Goal: Find specific page/section: Find specific page/section

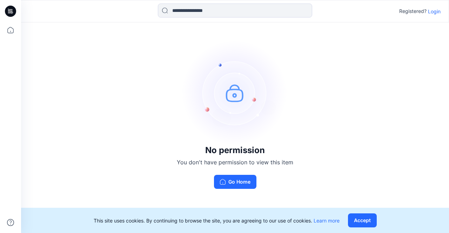
click at [433, 10] on p "Login" at bounding box center [434, 11] width 13 height 7
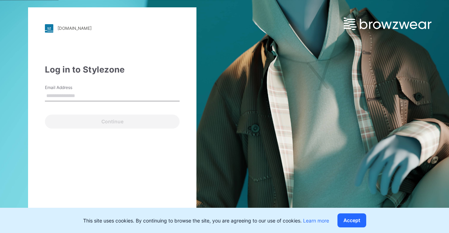
type input "**********"
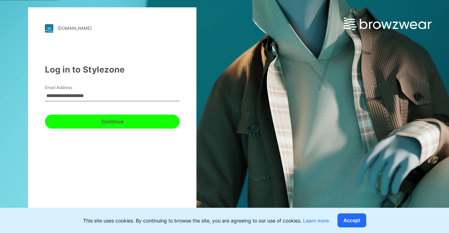
click at [131, 119] on button "Continue" at bounding box center [112, 122] width 135 height 14
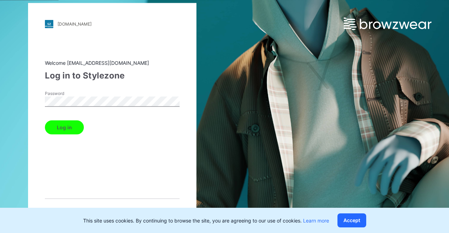
click at [75, 129] on button "Log in" at bounding box center [64, 127] width 39 height 14
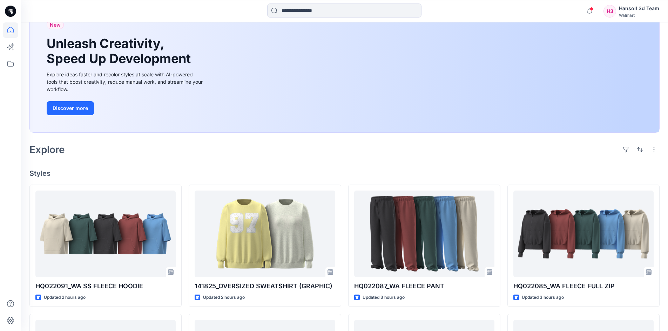
scroll to position [70, 0]
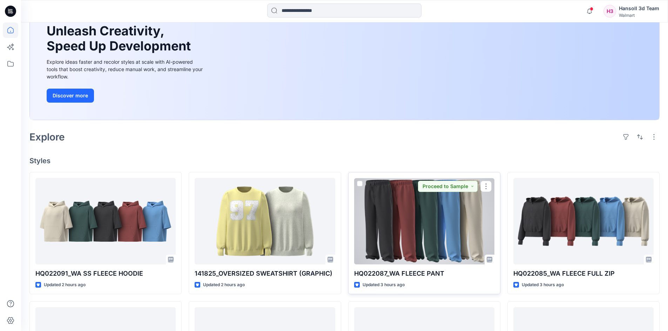
click at [412, 224] on div at bounding box center [424, 221] width 140 height 87
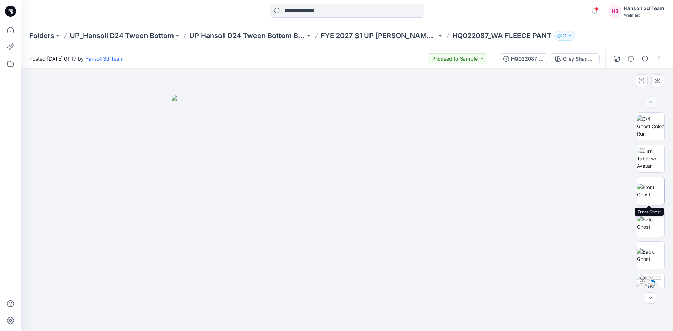
click at [449, 188] on img at bounding box center [650, 191] width 27 height 15
click at [449, 83] on icon "button" at bounding box center [658, 81] width 6 height 6
click at [449, 63] on button "Grey Shadow (Pigment Dyeing)" at bounding box center [575, 58] width 49 height 11
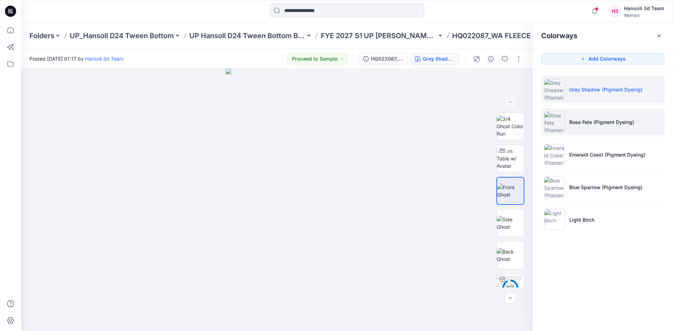
click at [449, 126] on p "Rose Fete (Pigment Dyeing)" at bounding box center [602, 122] width 65 height 7
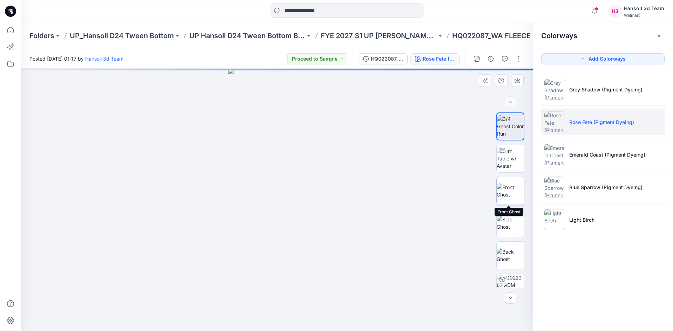
click at [449, 193] on img at bounding box center [510, 191] width 27 height 15
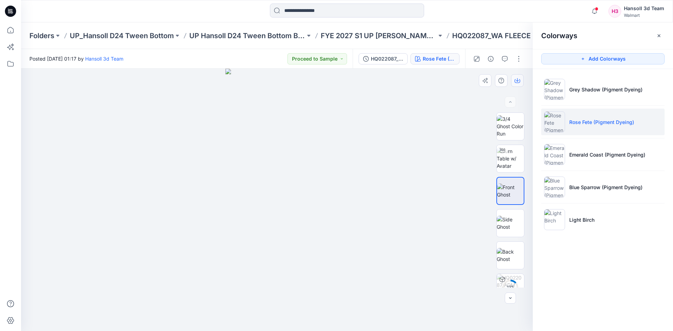
click at [449, 80] on button "button" at bounding box center [517, 80] width 13 height 13
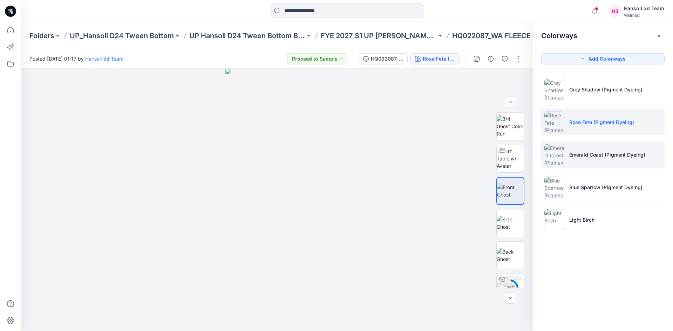
click at [449, 155] on p "Emerald Coast (Pigment Dyeing)" at bounding box center [608, 154] width 76 height 7
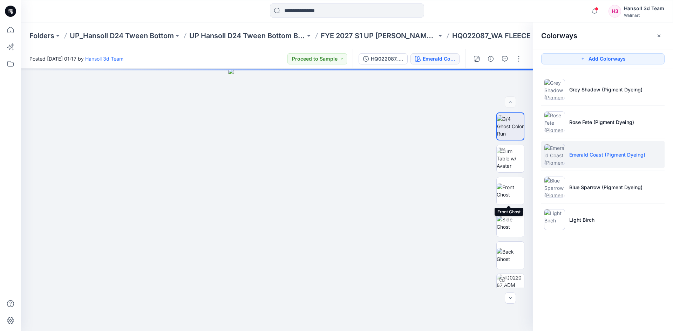
click at [449, 191] on img at bounding box center [510, 191] width 27 height 15
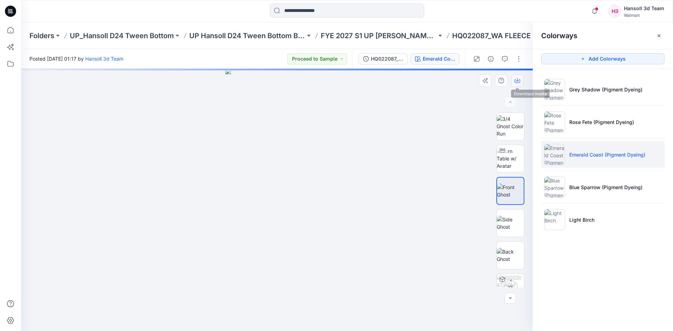
click at [449, 82] on icon "button" at bounding box center [518, 81] width 6 height 6
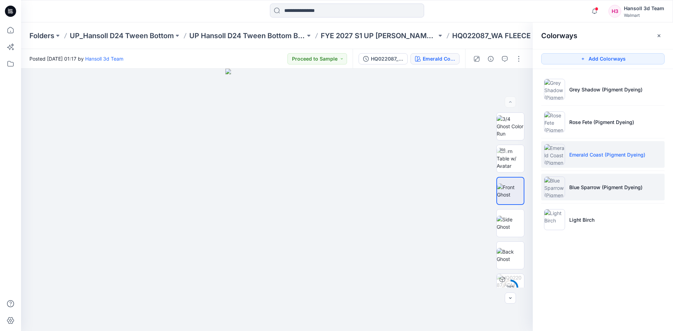
click at [449, 180] on li "Blue Sparrow (Pigment Dyeing)" at bounding box center [602, 187] width 123 height 27
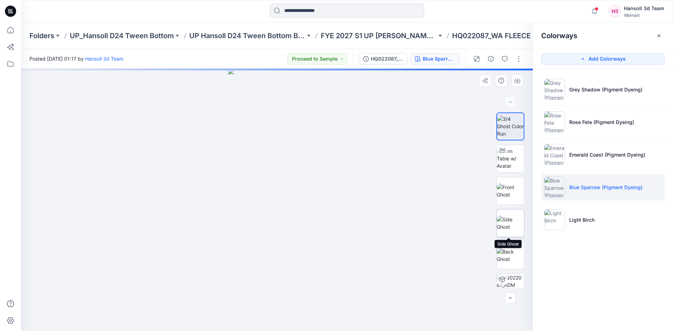
click at [449, 220] on img at bounding box center [510, 223] width 27 height 15
click at [449, 187] on img at bounding box center [510, 191] width 27 height 15
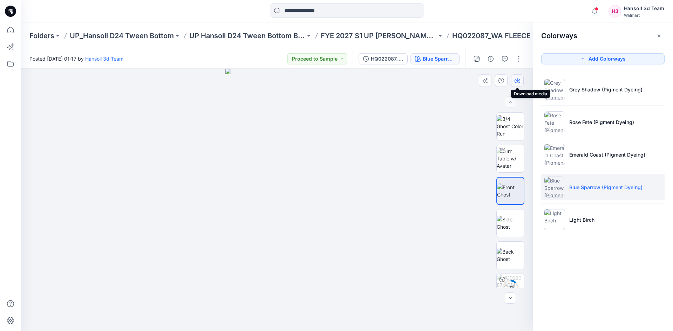
click at [449, 82] on icon "button" at bounding box center [518, 81] width 6 height 4
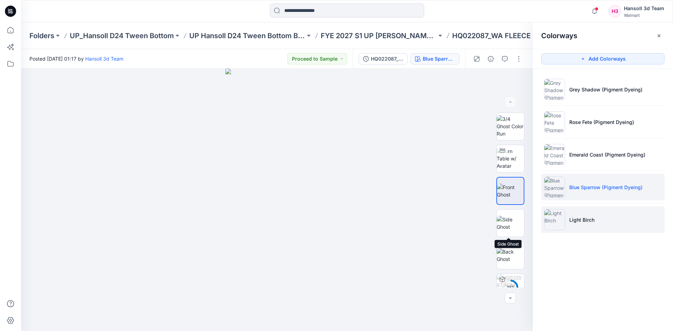
click at [449, 222] on img at bounding box center [554, 219] width 21 height 21
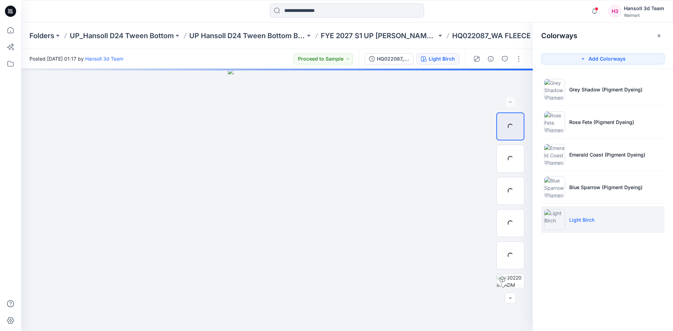
click at [449, 231] on li "Light Birch" at bounding box center [602, 220] width 123 height 27
click at [449, 224] on img at bounding box center [510, 223] width 27 height 15
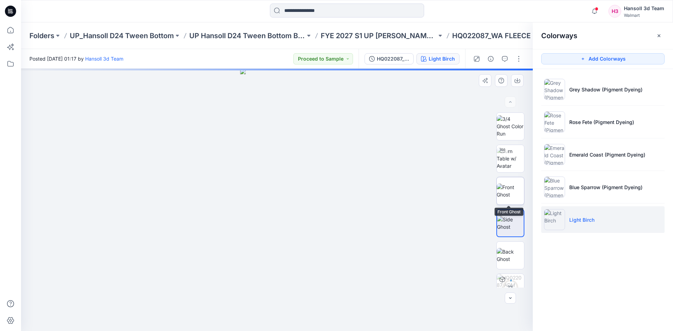
click at [449, 193] on img at bounding box center [510, 191] width 27 height 15
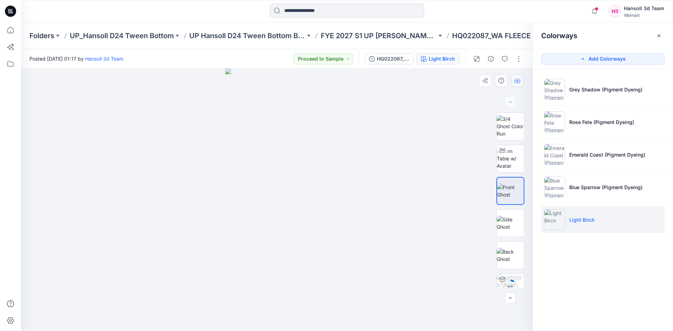
drag, startPoint x: 524, startPoint y: 74, endPoint x: 518, endPoint y: 79, distance: 8.0
click at [449, 77] on div at bounding box center [503, 80] width 48 height 13
click at [449, 79] on icon "button" at bounding box center [517, 80] width 3 height 4
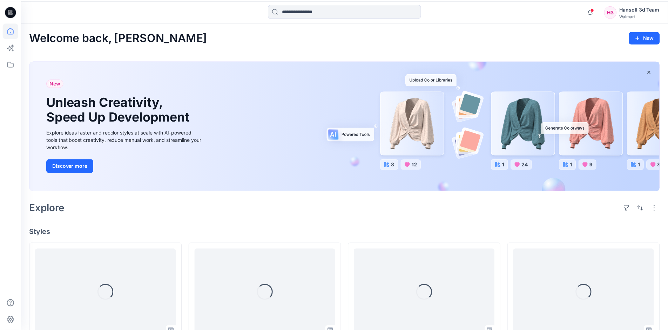
scroll to position [70, 0]
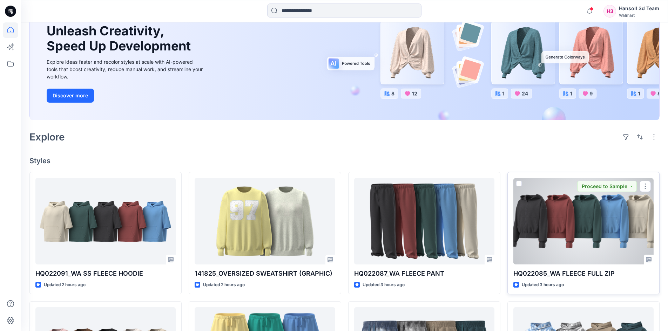
click at [449, 216] on div at bounding box center [583, 221] width 140 height 87
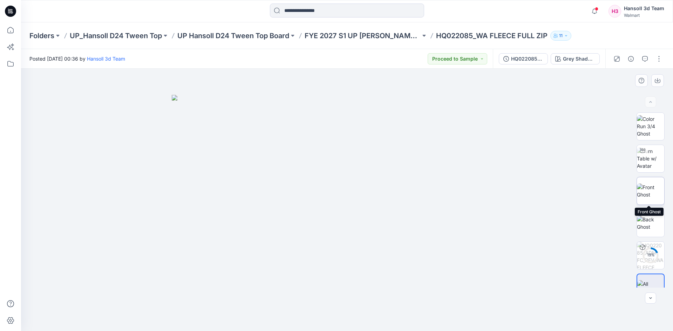
click at [449, 188] on img at bounding box center [650, 191] width 27 height 15
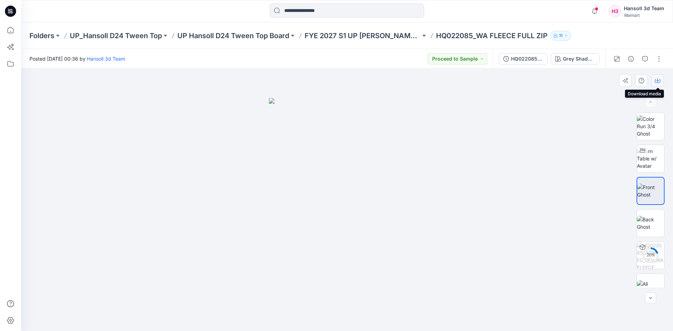
click at [449, 78] on button "button" at bounding box center [658, 80] width 13 height 13
click at [449, 58] on div "Grey Shadow (Pigment Dyeing)" at bounding box center [579, 59] width 32 height 8
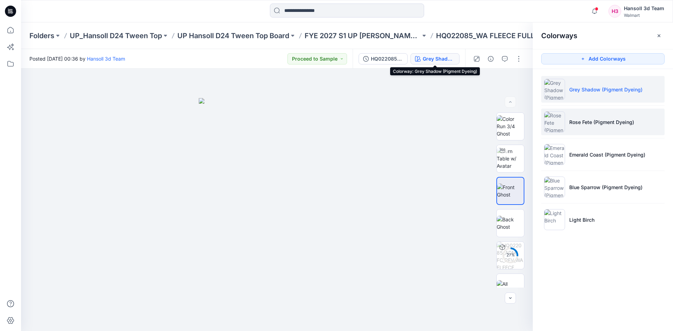
click at [449, 129] on img at bounding box center [554, 122] width 21 height 21
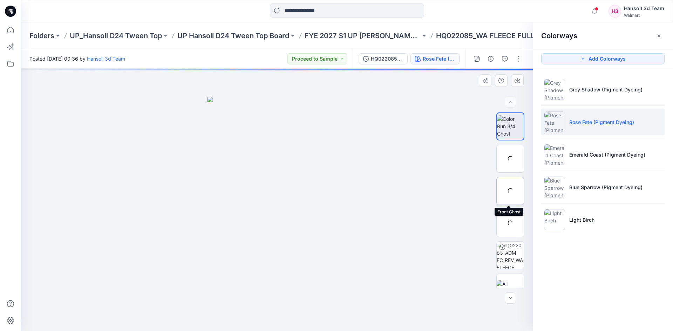
click at [449, 193] on div at bounding box center [511, 191] width 28 height 28
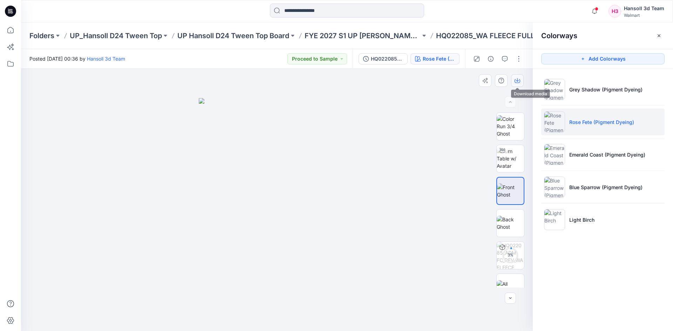
click at [449, 81] on button "button" at bounding box center [517, 80] width 13 height 13
click at [449, 233] on div "Grey Shadow (Pigment Dyeing) Rose Fete (Pigment Dyeing) Emerald Coast (Pigment …" at bounding box center [603, 157] width 140 height 177
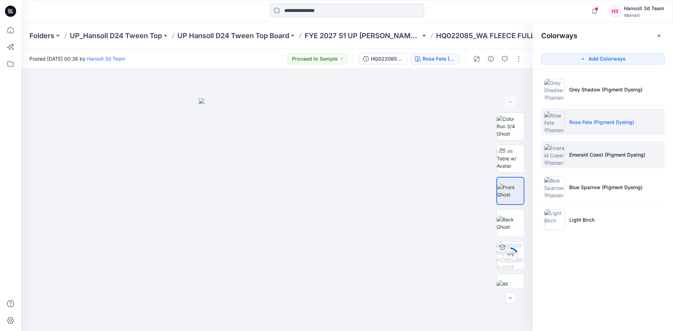
click at [449, 159] on li "Emerald Coast (Pigment Dyeing)" at bounding box center [602, 154] width 123 height 27
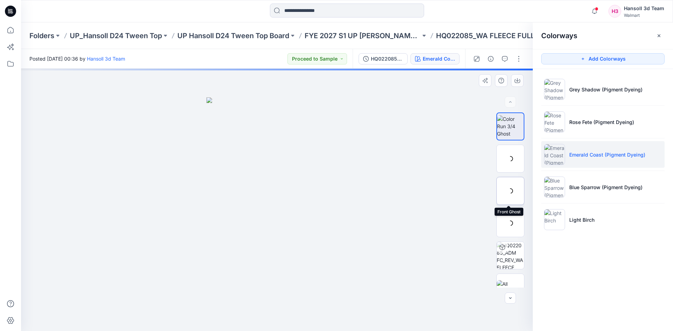
click at [0, 0] on img at bounding box center [0, 0] width 0 height 0
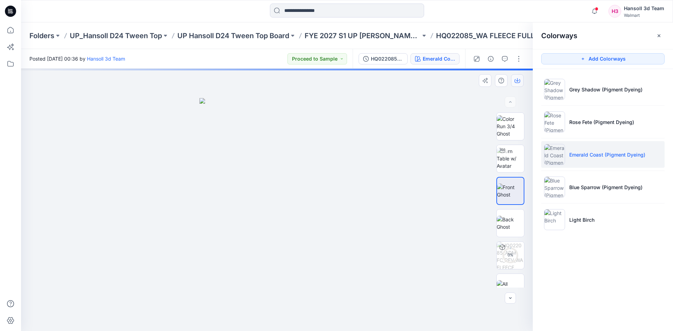
click at [449, 82] on icon "button" at bounding box center [518, 81] width 6 height 4
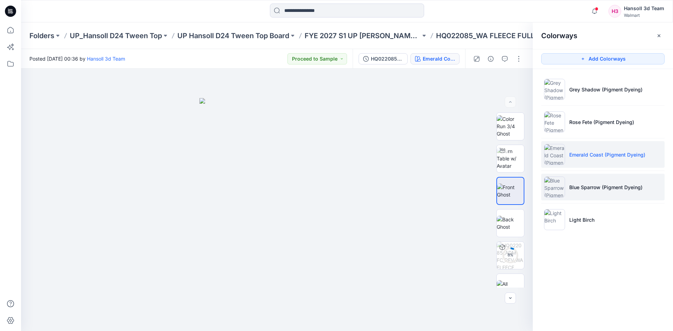
click at [449, 177] on li "Blue Sparrow (Pigment Dyeing)" at bounding box center [602, 187] width 123 height 27
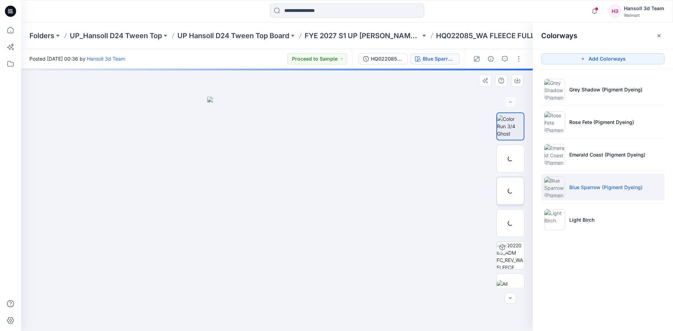
click at [0, 0] on img at bounding box center [0, 0] width 0 height 0
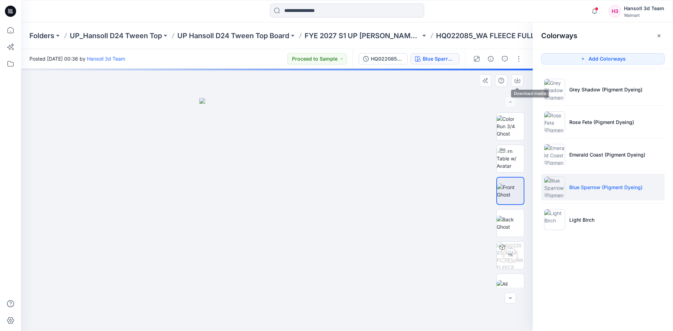
click at [449, 73] on div at bounding box center [277, 200] width 512 height 263
click at [449, 77] on button "button" at bounding box center [517, 80] width 13 height 13
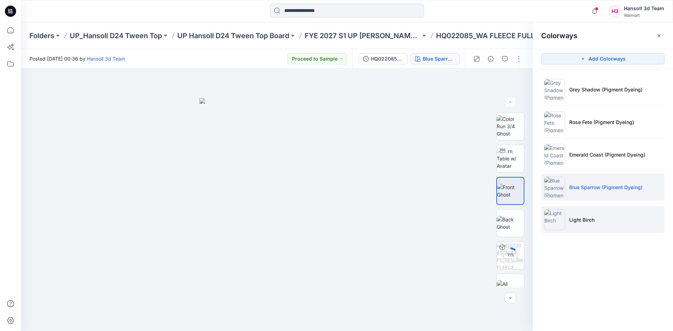
drag, startPoint x: 542, startPoint y: 226, endPoint x: 549, endPoint y: 225, distance: 6.7
click at [449, 226] on li "Light Birch" at bounding box center [602, 220] width 123 height 27
click at [449, 224] on img at bounding box center [554, 219] width 21 height 21
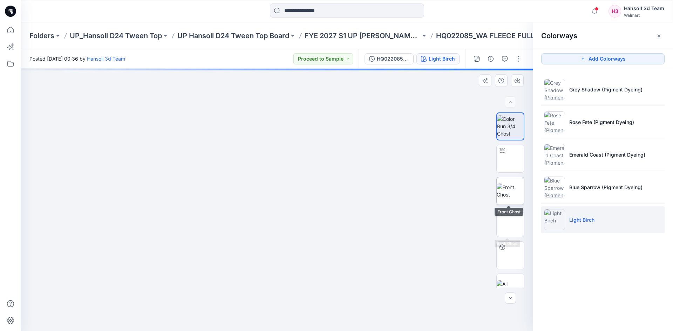
click at [449, 198] on img at bounding box center [510, 191] width 27 height 15
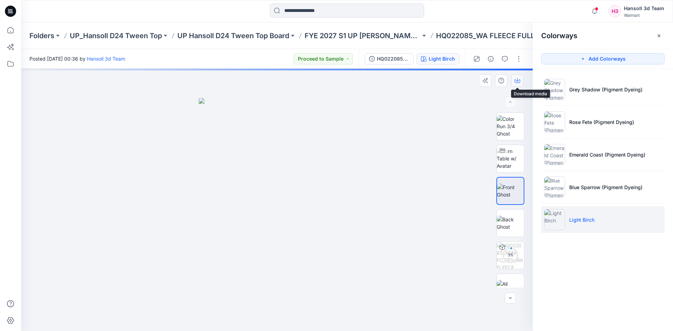
click at [449, 81] on icon "button" at bounding box center [518, 81] width 6 height 6
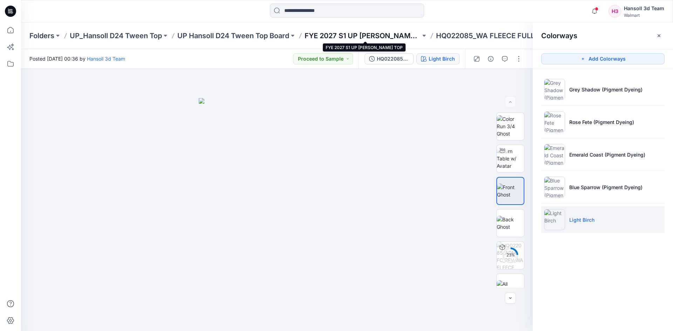
click at [330, 32] on p "FYE 2027 S1 UP [PERSON_NAME] TOP" at bounding box center [363, 36] width 116 height 10
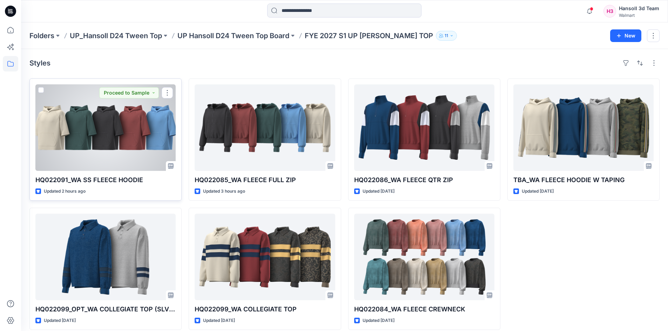
click at [110, 150] on div at bounding box center [105, 128] width 140 height 87
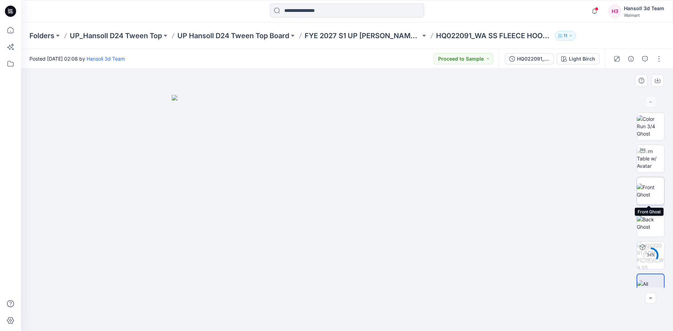
click at [449, 193] on img at bounding box center [650, 191] width 27 height 15
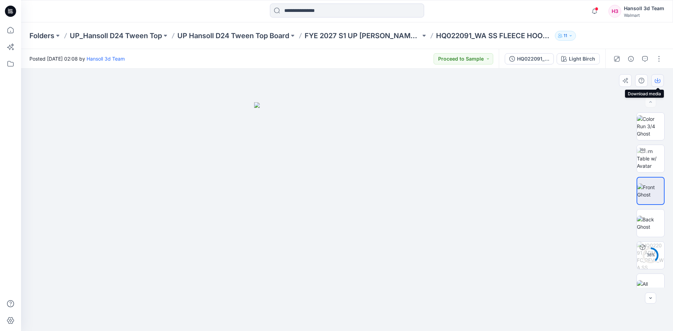
click at [449, 79] on icon "button" at bounding box center [658, 81] width 6 height 6
click at [449, 62] on div "Light Birch" at bounding box center [582, 59] width 26 height 8
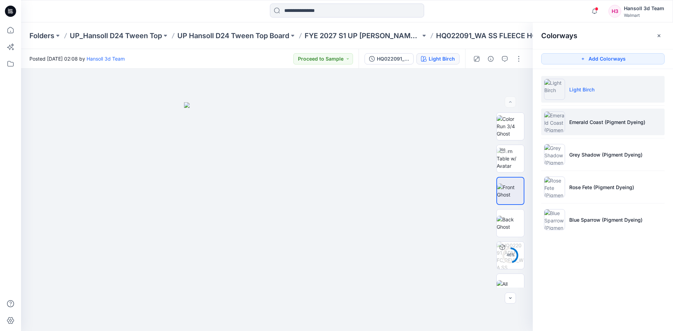
click at [449, 126] on p "Emerald Coast (Pigment Dyeing)" at bounding box center [608, 122] width 76 height 7
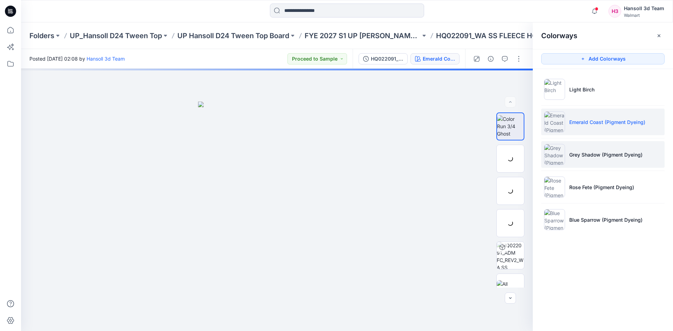
click at [449, 157] on img at bounding box center [554, 154] width 21 height 21
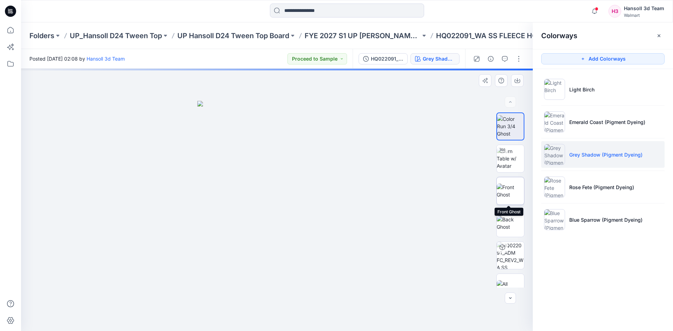
click at [449, 197] on img at bounding box center [510, 191] width 27 height 15
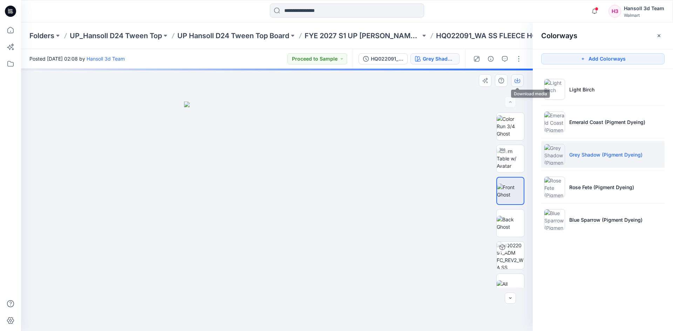
click at [449, 83] on icon "button" at bounding box center [518, 81] width 6 height 4
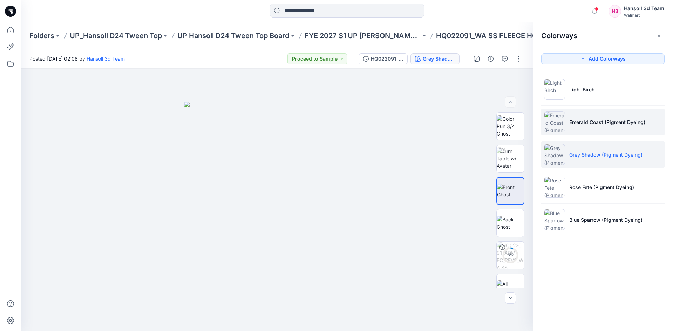
click at [449, 122] on p "Emerald Coast (Pigment Dyeing)" at bounding box center [608, 122] width 76 height 7
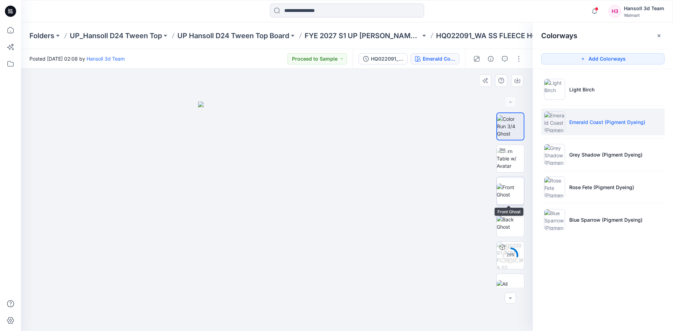
click at [449, 188] on img at bounding box center [510, 191] width 27 height 15
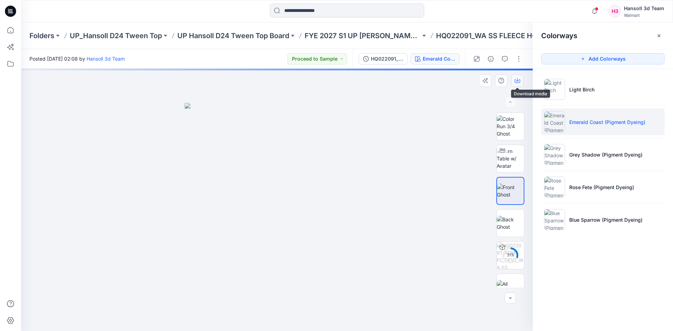
click at [449, 81] on icon "button" at bounding box center [518, 81] width 6 height 6
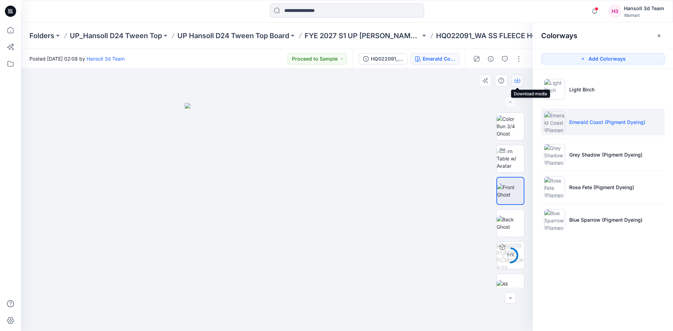
click at [449, 80] on icon "button" at bounding box center [518, 81] width 6 height 6
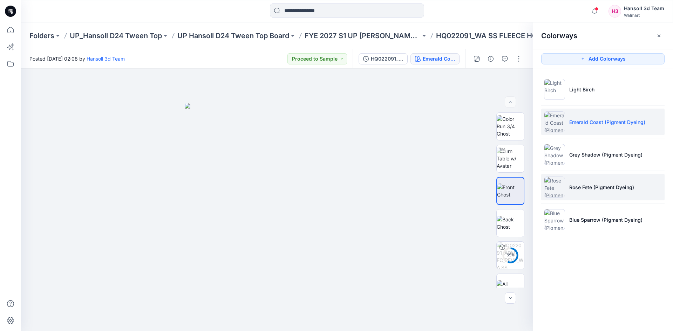
click at [449, 189] on p "Rose Fete (Pigment Dyeing)" at bounding box center [602, 187] width 65 height 7
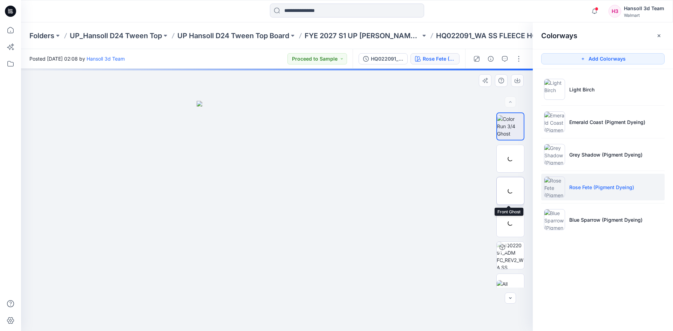
click at [449, 191] on div at bounding box center [511, 191] width 28 height 28
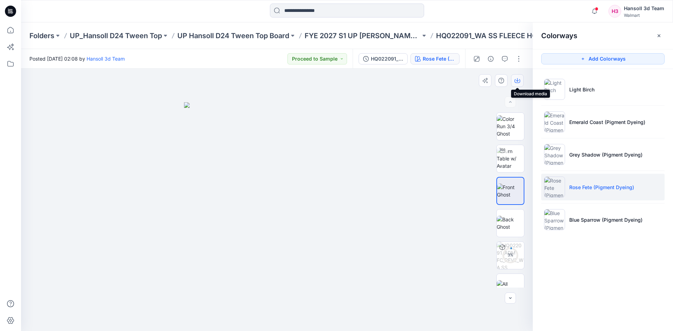
click at [449, 82] on icon "button" at bounding box center [518, 81] width 6 height 6
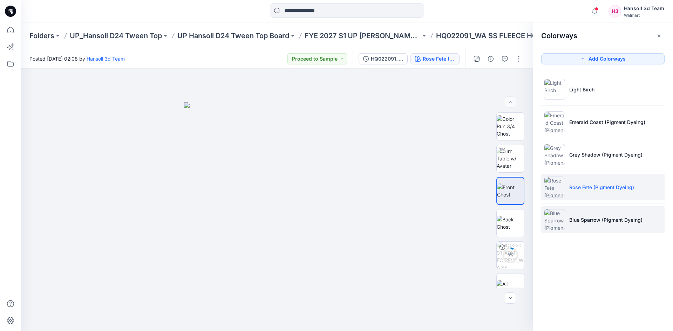
click at [449, 218] on p "Blue Sparrow (Pigment Dyeing)" at bounding box center [606, 219] width 73 height 7
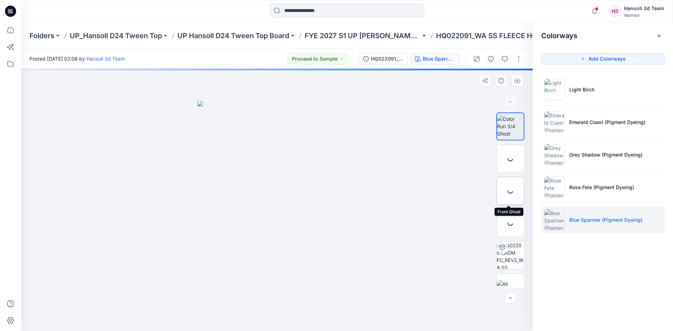
click at [449, 189] on div at bounding box center [511, 191] width 28 height 28
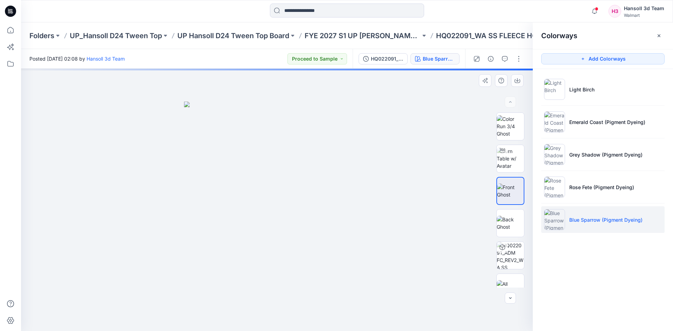
click at [449, 189] on img at bounding box center [510, 191] width 27 height 15
click at [449, 81] on icon "button" at bounding box center [518, 81] width 6 height 6
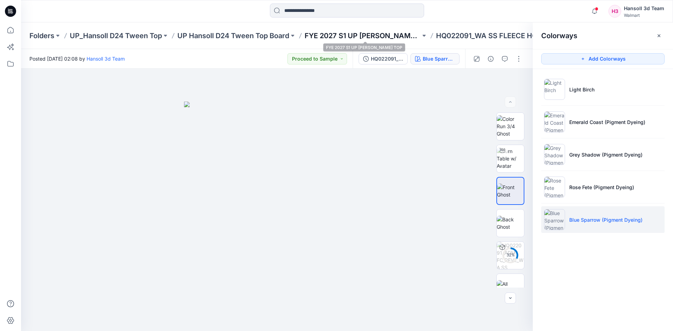
click at [347, 38] on p "FYE 2027 S1 UP [PERSON_NAME] TOP" at bounding box center [363, 36] width 116 height 10
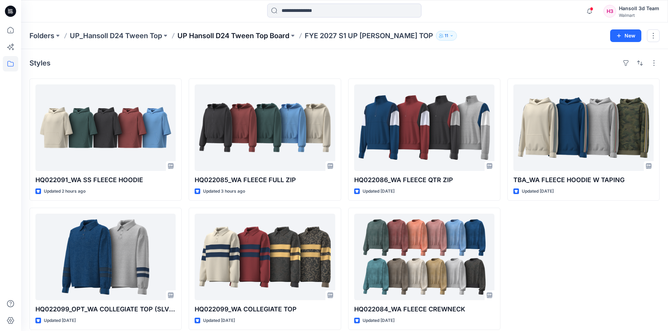
click at [249, 34] on p "UP Hansoll D24 Tween Top Board" at bounding box center [233, 36] width 112 height 10
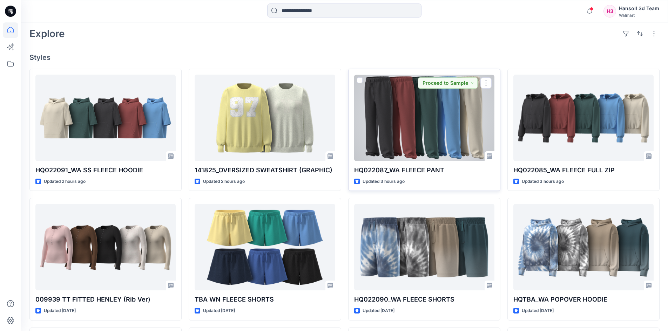
scroll to position [175, 0]
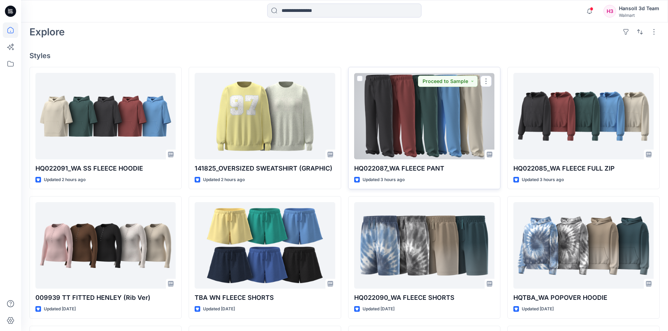
click at [403, 116] on div at bounding box center [424, 116] width 140 height 87
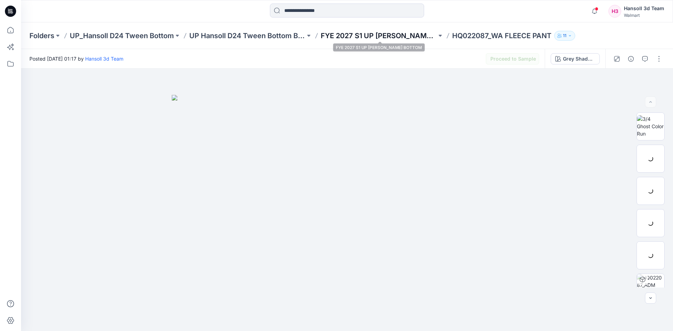
click at [365, 35] on p "FYE 2027 S1 UP [PERSON_NAME] BOTTOM" at bounding box center [379, 36] width 116 height 10
